Goal: Navigation & Orientation: Find specific page/section

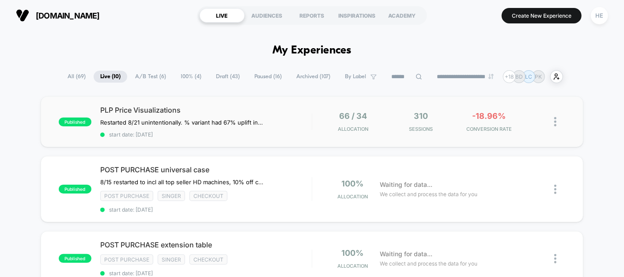
click at [293, 104] on div "published PLP Price Visualizations Restarted 8/21 unintentionally. % variant ha…" at bounding box center [312, 121] width 543 height 51
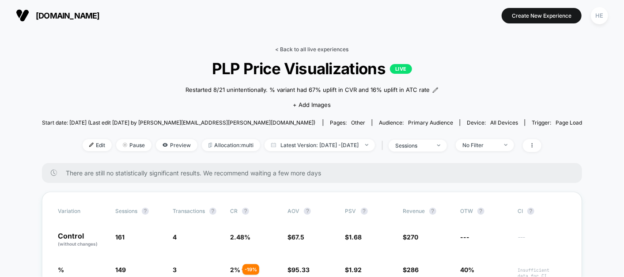
click at [293, 50] on link "< Back to all live experiences" at bounding box center [312, 49] width 73 height 7
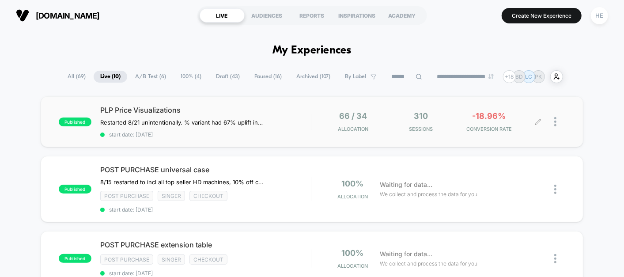
scroll to position [127, 0]
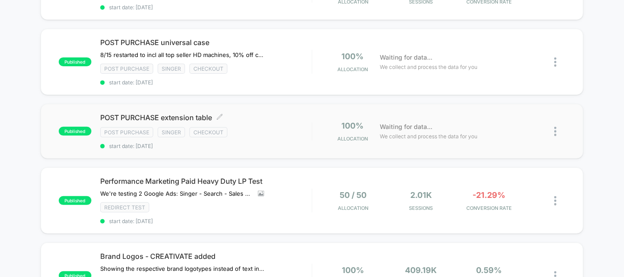
click at [306, 123] on div "POST PURCHASE extension table Click to edit experience details Click to edit ex…" at bounding box center [206, 131] width 212 height 36
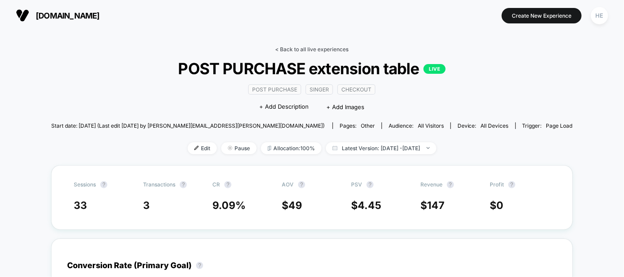
click at [304, 50] on link "< Back to all live experiences" at bounding box center [312, 49] width 73 height 7
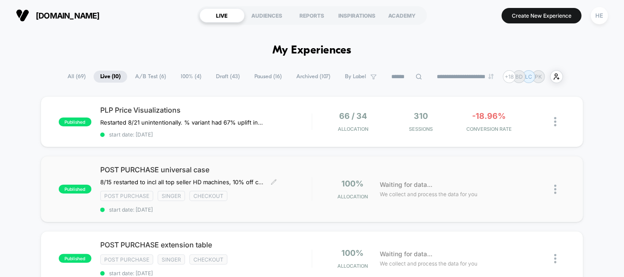
click at [260, 199] on div "POST PURCHASE universal case 8/15 restarted to incl all top seller HD machines,…" at bounding box center [206, 189] width 212 height 48
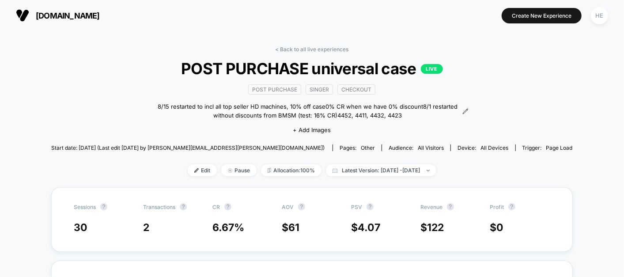
click at [280, 53] on div "< Back to all live experiences POST PURCHASE universal case LIVE Post Purchase …" at bounding box center [312, 116] width 522 height 141
click at [282, 52] on link "< Back to all live experiences" at bounding box center [312, 49] width 73 height 7
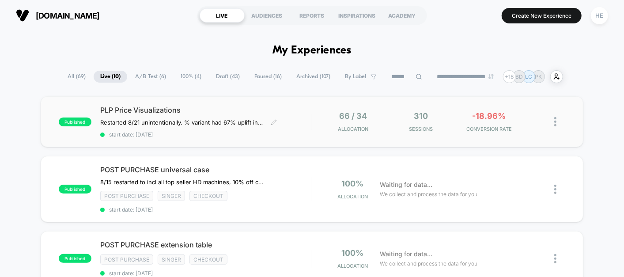
click at [289, 115] on div "PLP Price Visualizations Restarted 8/21 unintentionally. % variant had 67% upli…" at bounding box center [206, 122] width 212 height 32
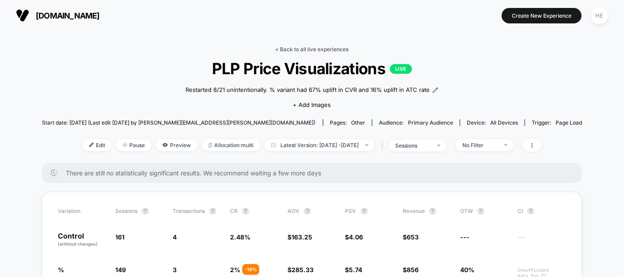
click at [307, 49] on link "< Back to all live experiences" at bounding box center [312, 49] width 73 height 7
